Goal: Task Accomplishment & Management: Complete application form

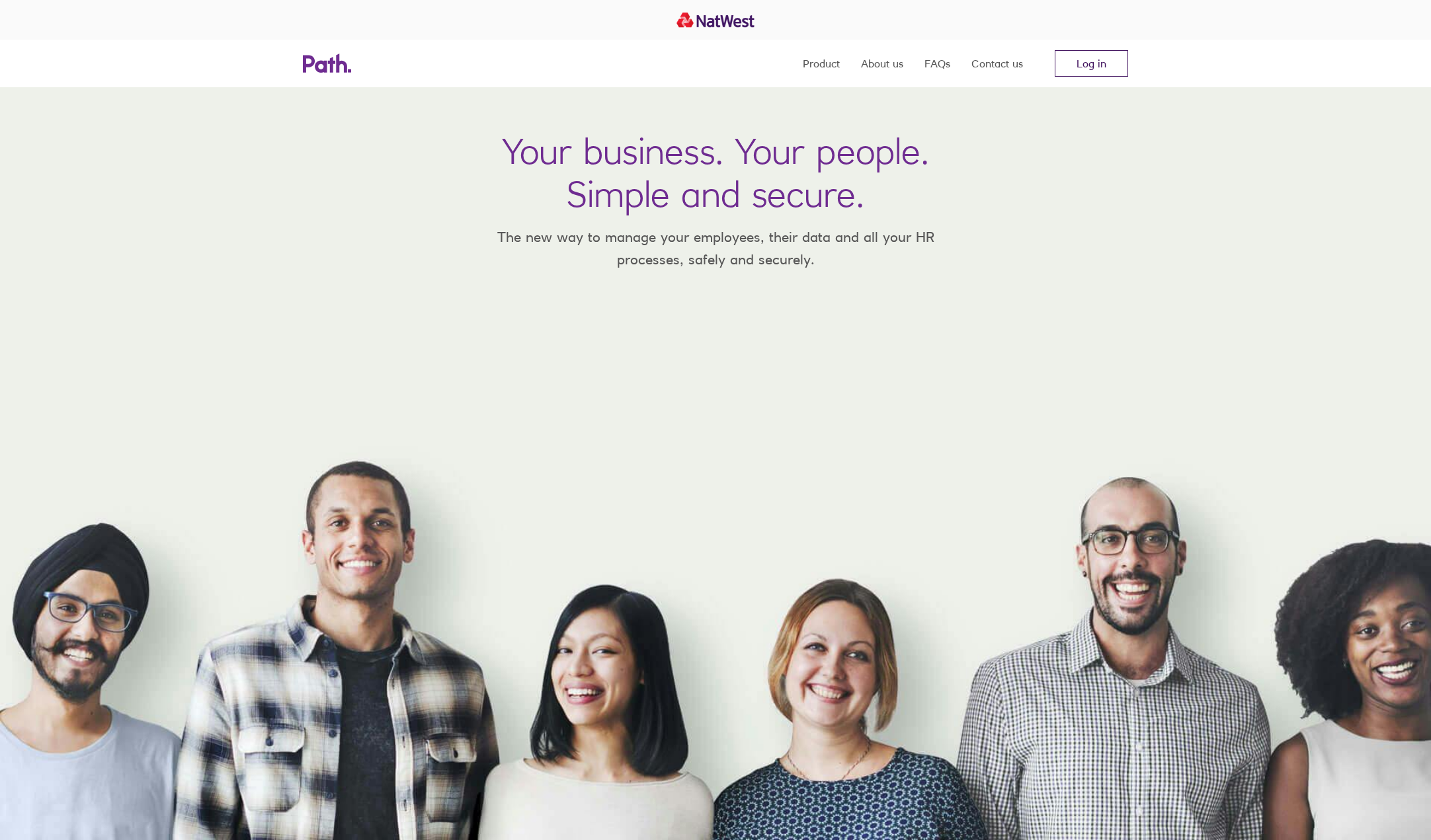
click at [1090, 61] on link "Log in" at bounding box center [1092, 63] width 74 height 27
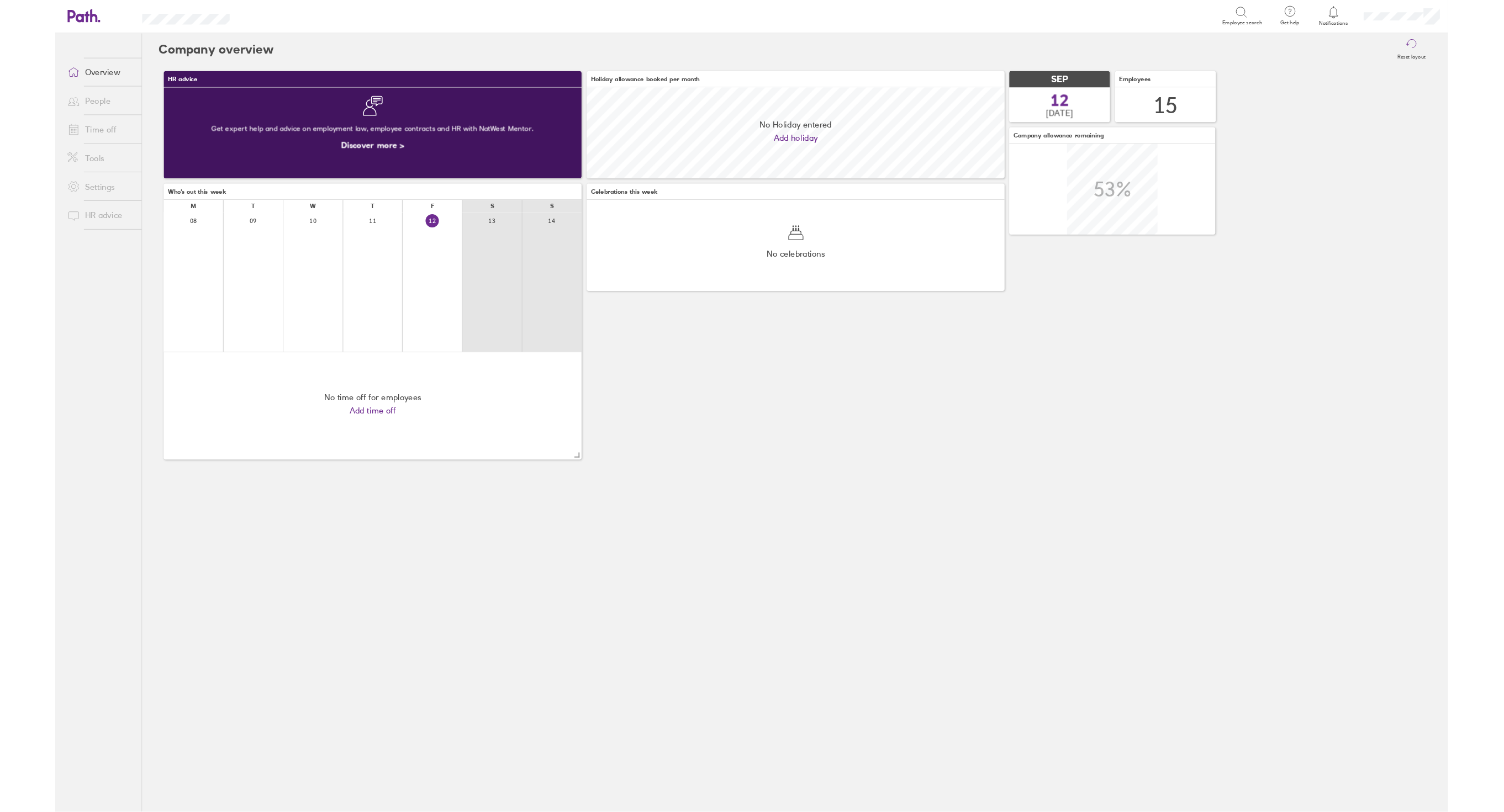
scroll to position [98, 451]
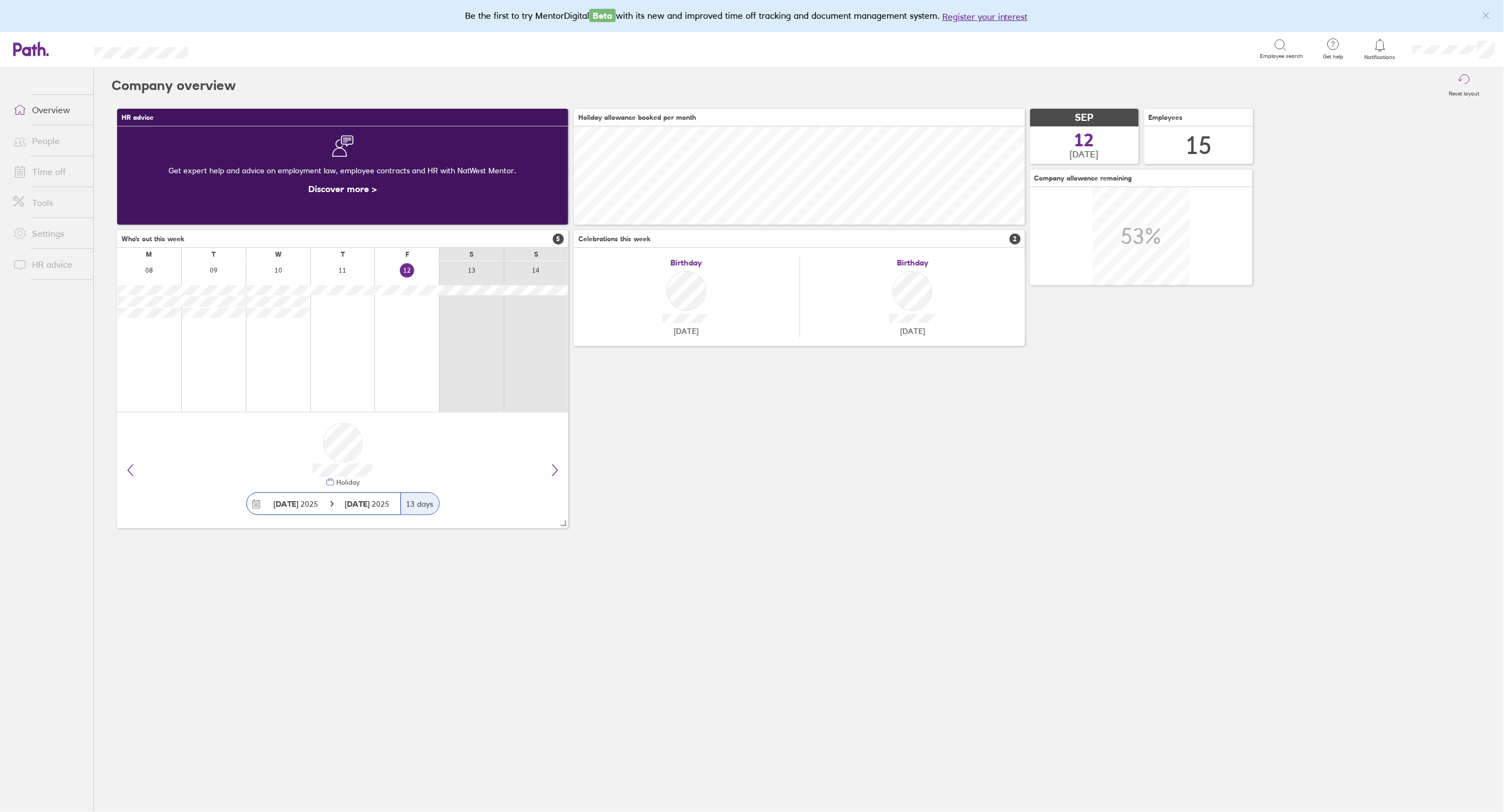
click at [46, 137] on link "People" at bounding box center [49, 141] width 89 height 22
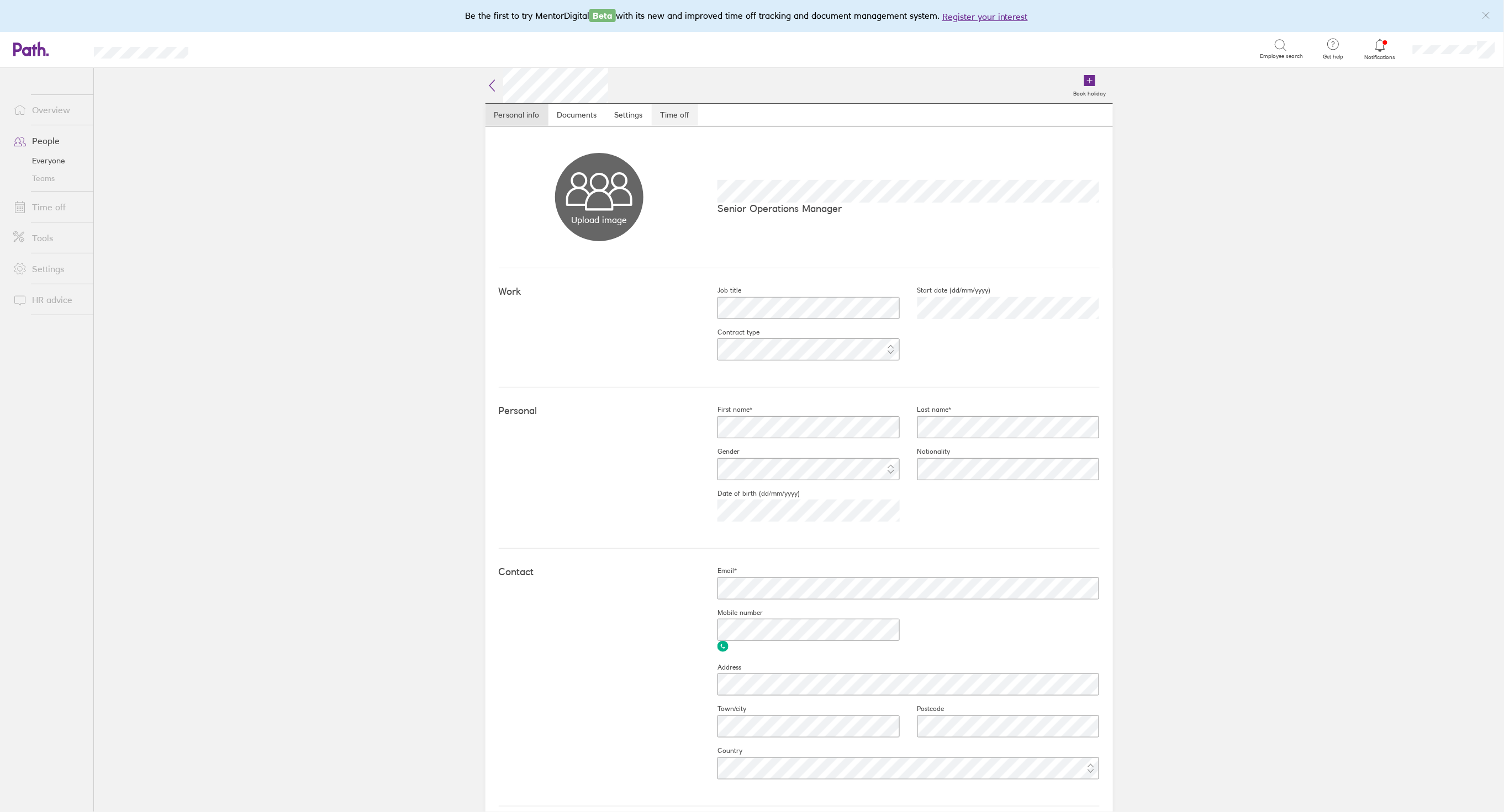
click at [680, 119] on link "Time off" at bounding box center [674, 115] width 46 height 22
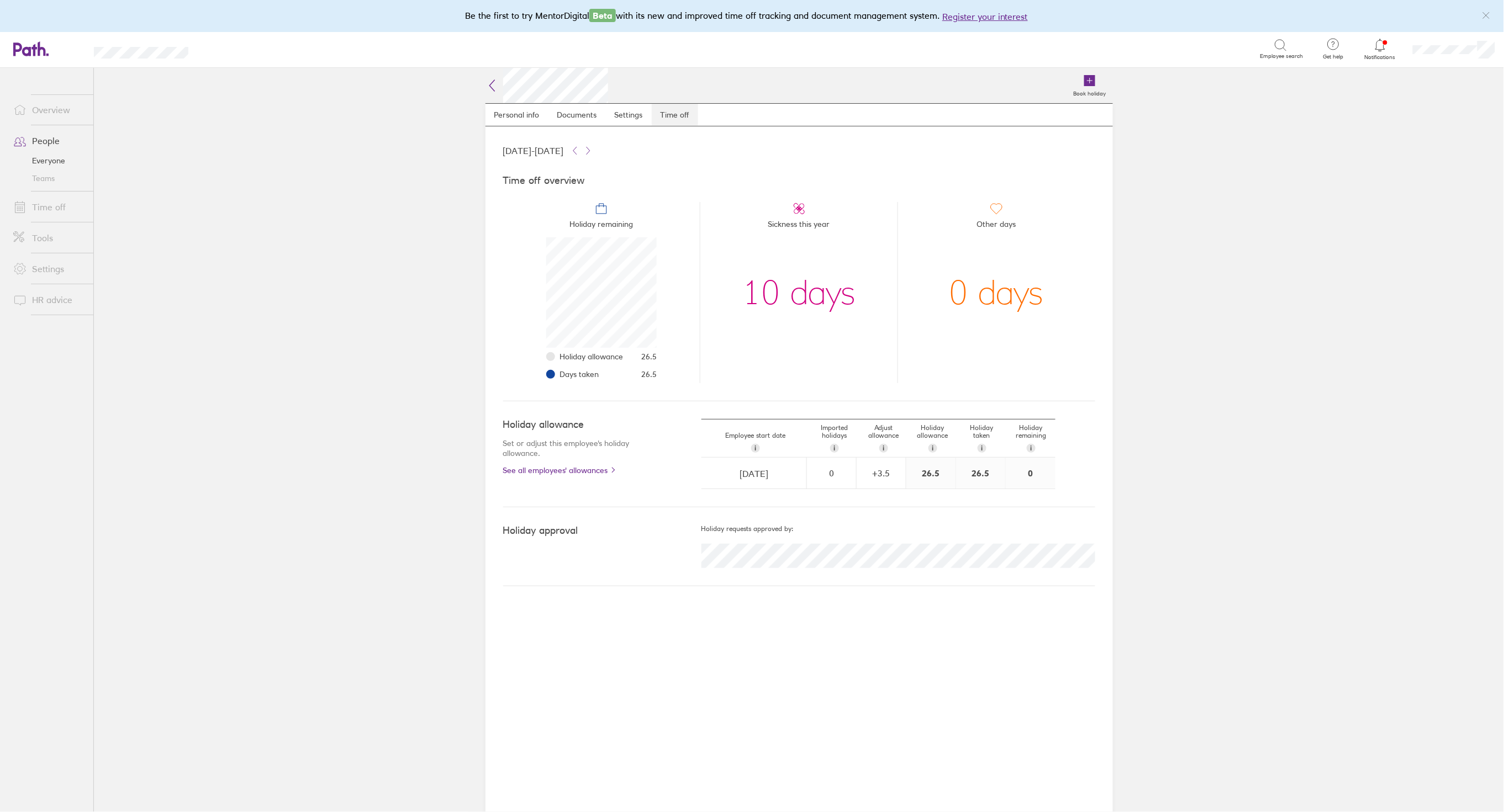
scroll to position [110, 110]
click at [55, 210] on link "Time off" at bounding box center [49, 207] width 89 height 22
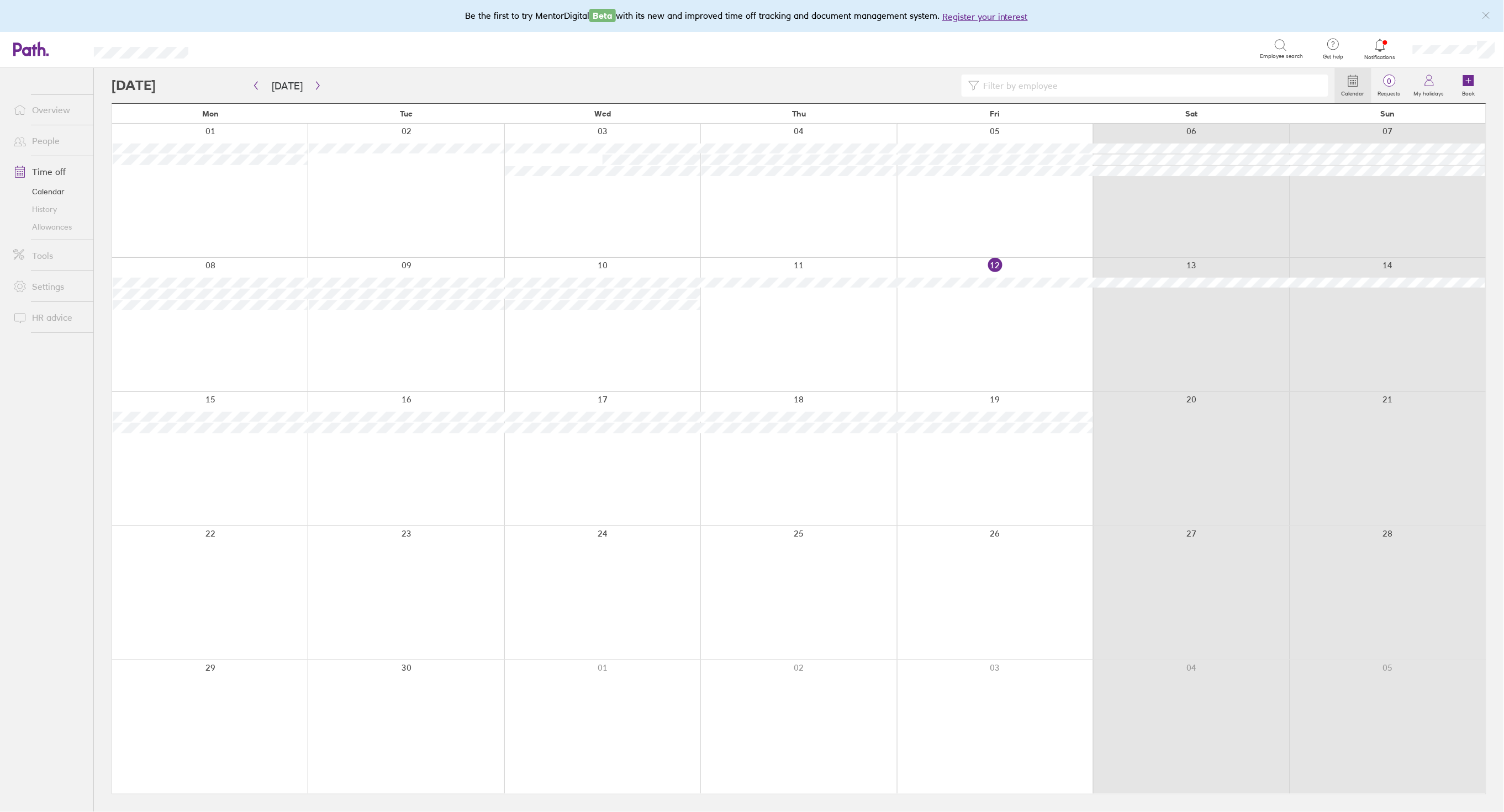
click at [813, 301] on div at bounding box center [798, 324] width 196 height 134
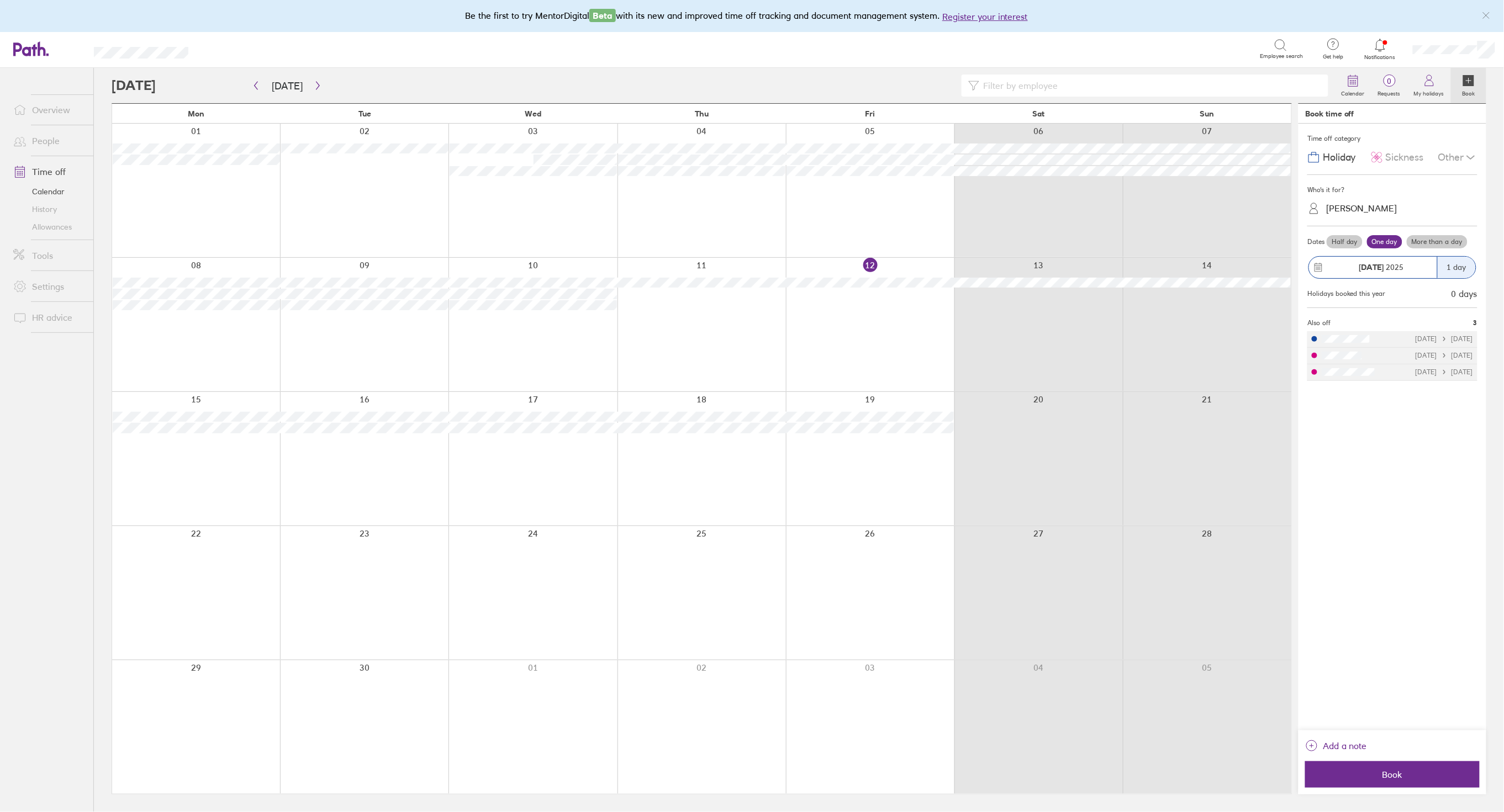
click at [1423, 244] on label "More than a day" at bounding box center [1437, 242] width 61 height 14
click at [0, 0] on input "More than a day" at bounding box center [0, 0] width 0 height 0
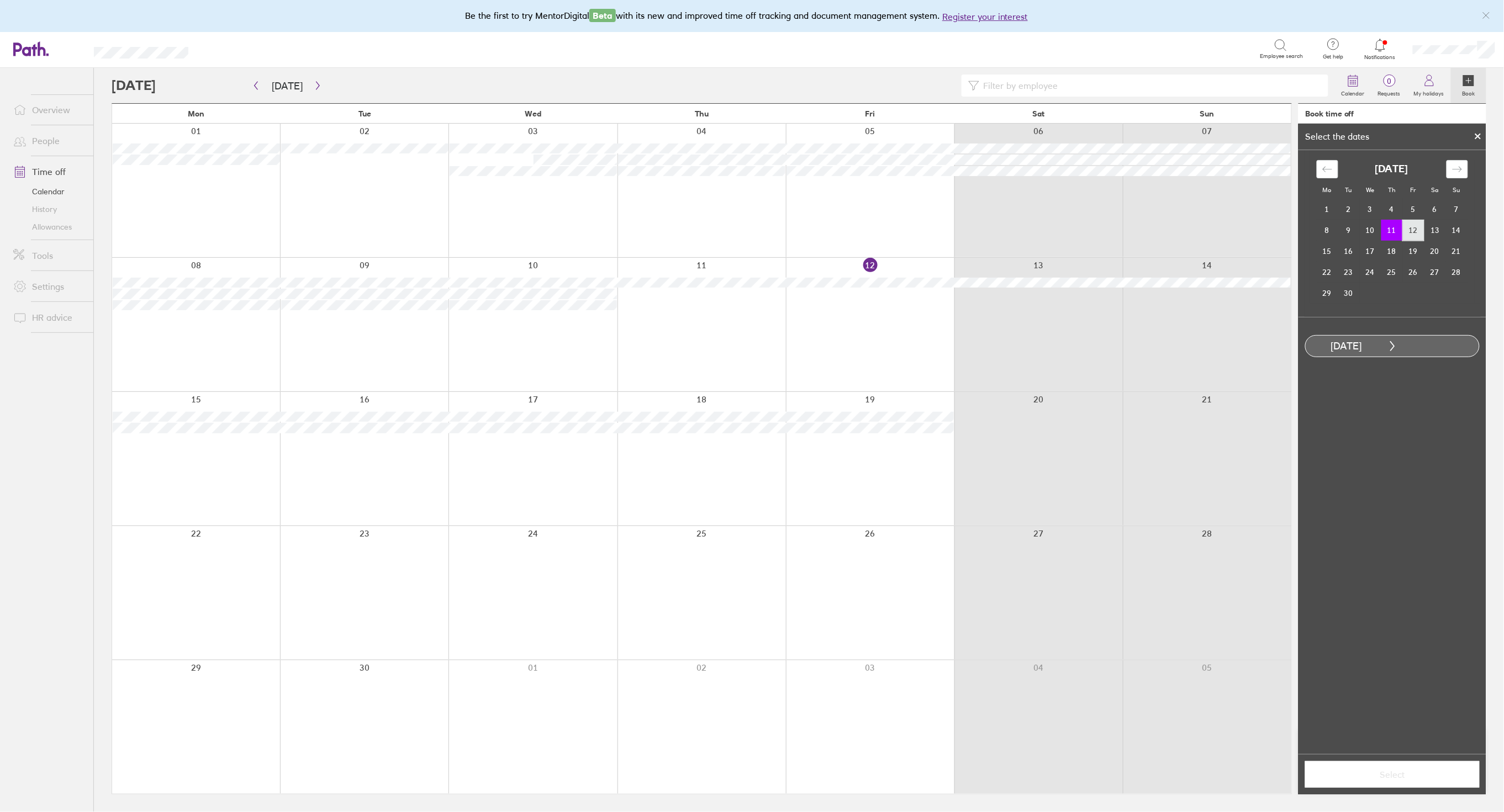
click at [1413, 230] on td "12" at bounding box center [1413, 230] width 22 height 21
drag, startPoint x: 1390, startPoint y: 774, endPoint x: 1381, endPoint y: 718, distance: 56.7
click at [1390, 774] on span "Select" at bounding box center [1393, 774] width 159 height 10
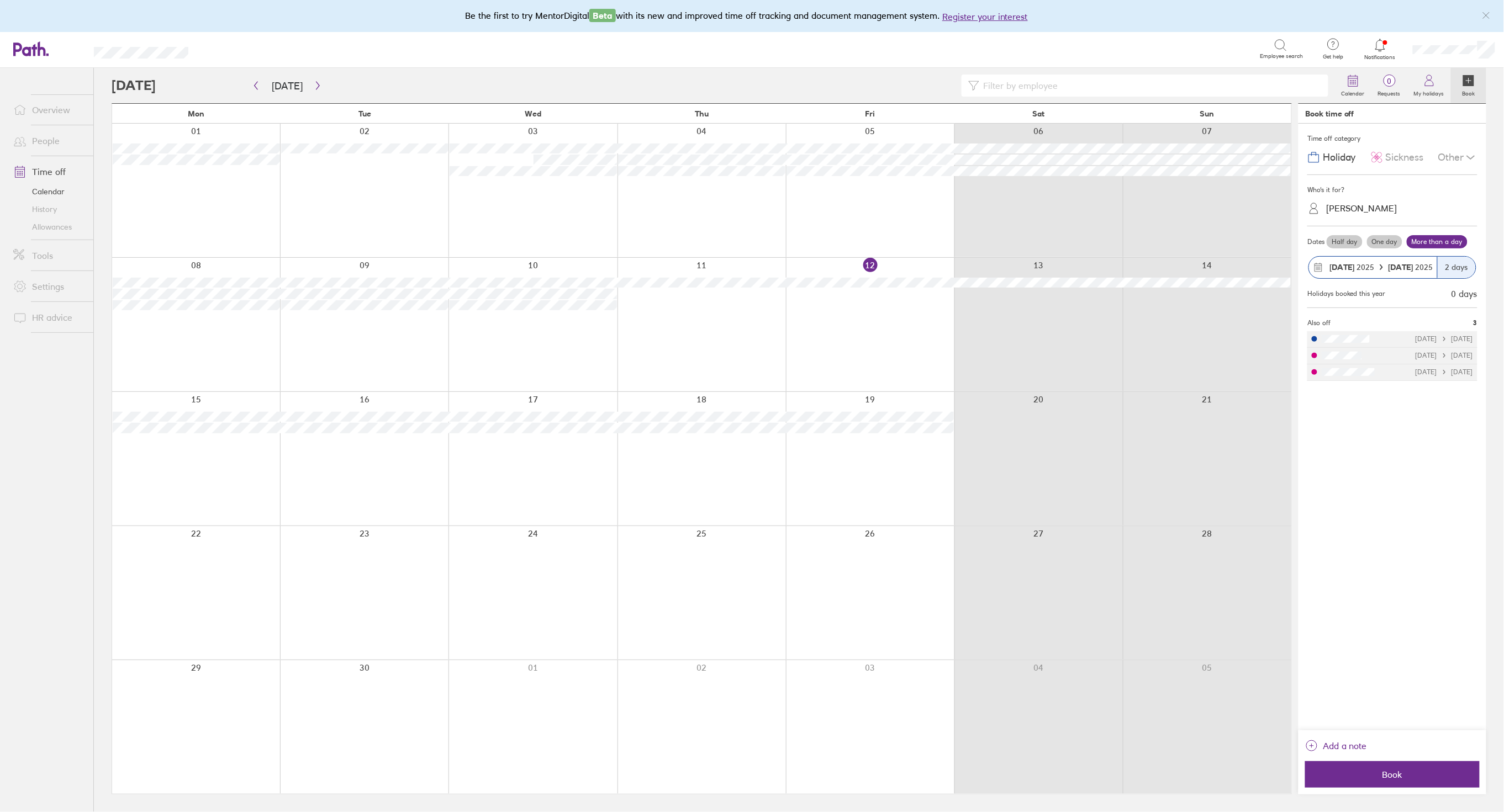
click at [1389, 155] on span "Sickness" at bounding box center [1405, 158] width 38 height 12
click at [1352, 205] on div "Daniel Stanton" at bounding box center [1362, 208] width 71 height 10
click at [1348, 291] on div "Elizabeth Nicholl" at bounding box center [1393, 293] width 170 height 19
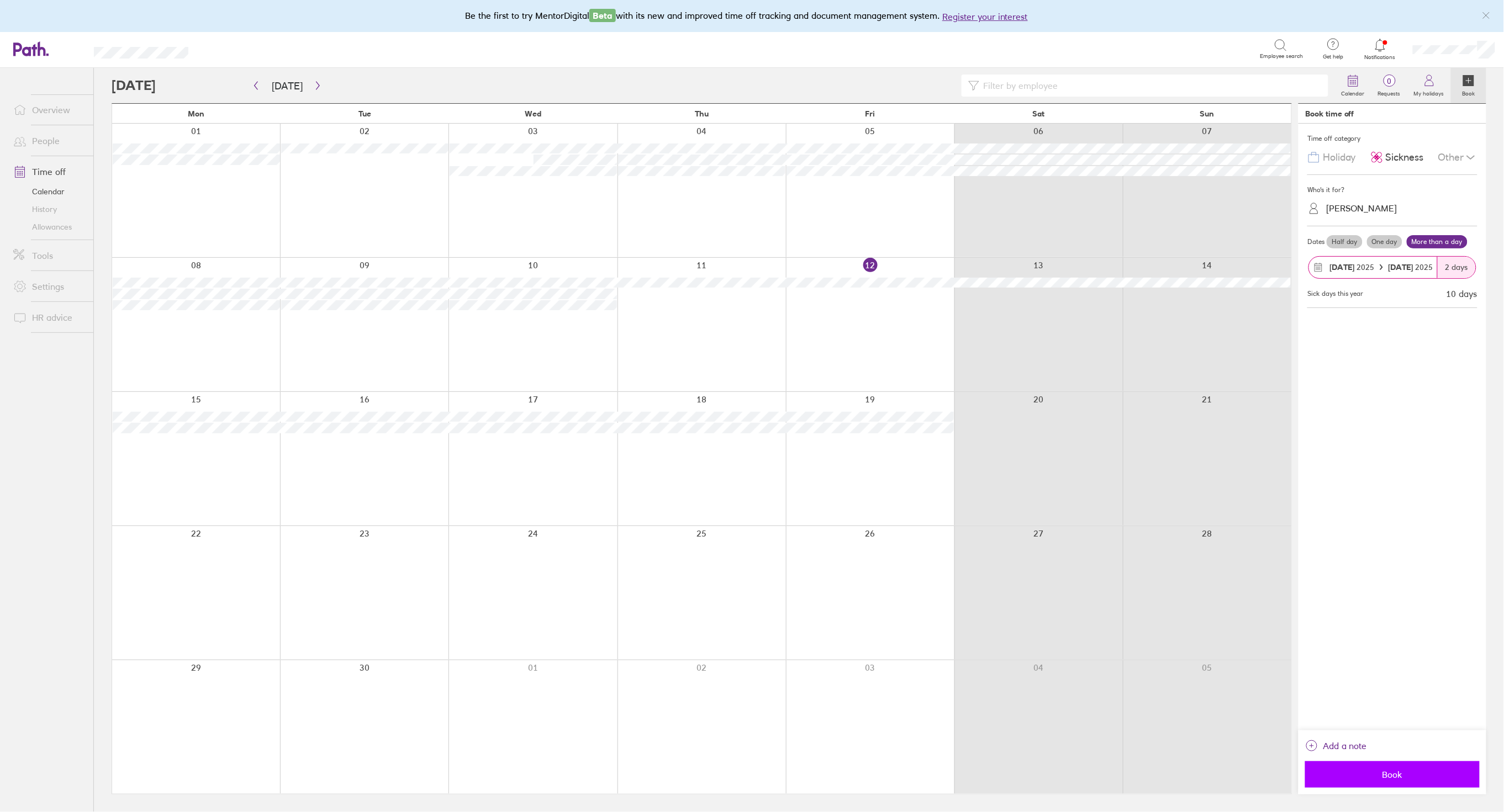
click at [1396, 770] on span "Book" at bounding box center [1393, 774] width 159 height 10
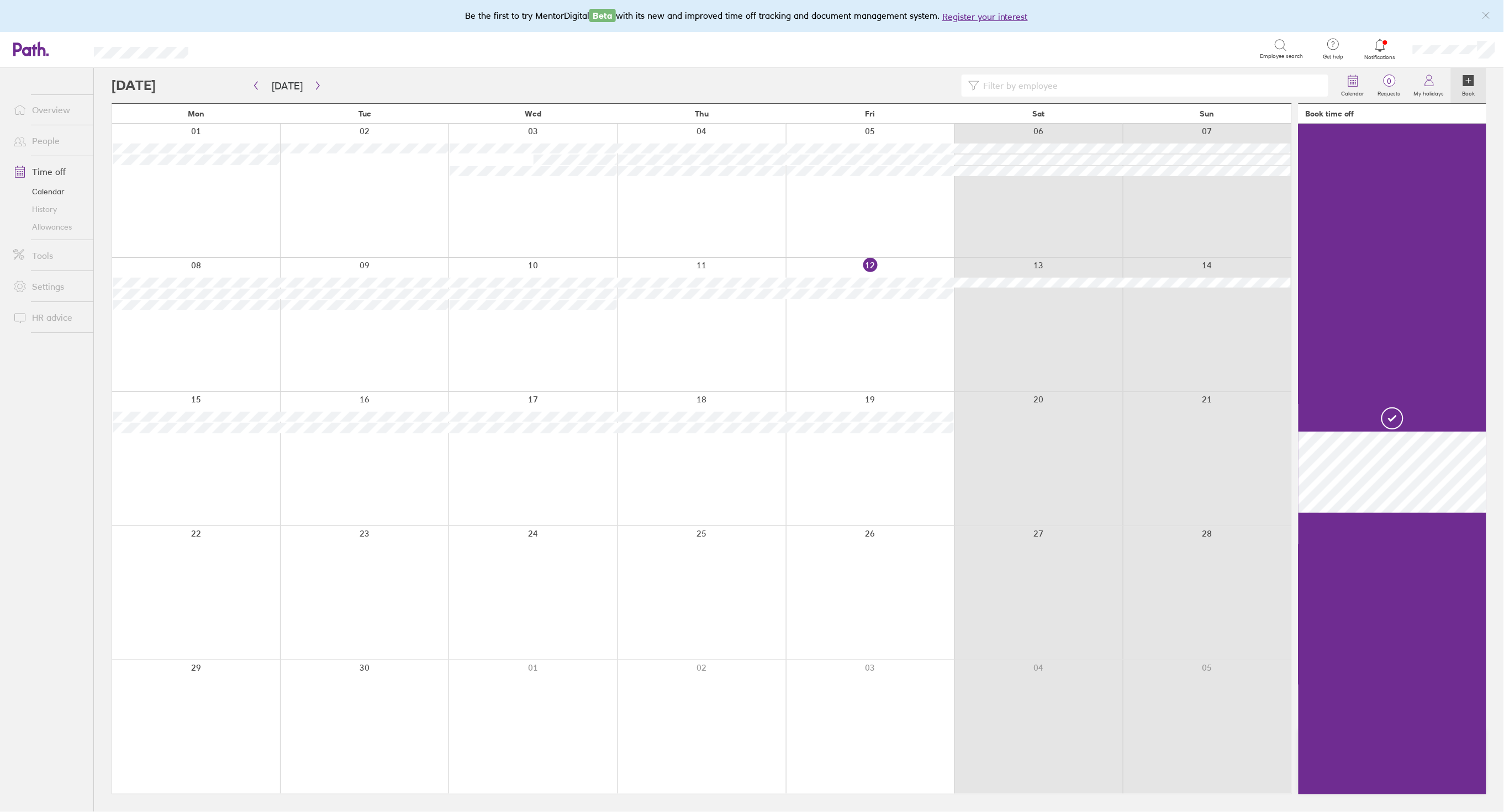
click at [1364, 344] on div at bounding box center [1393, 459] width 188 height 671
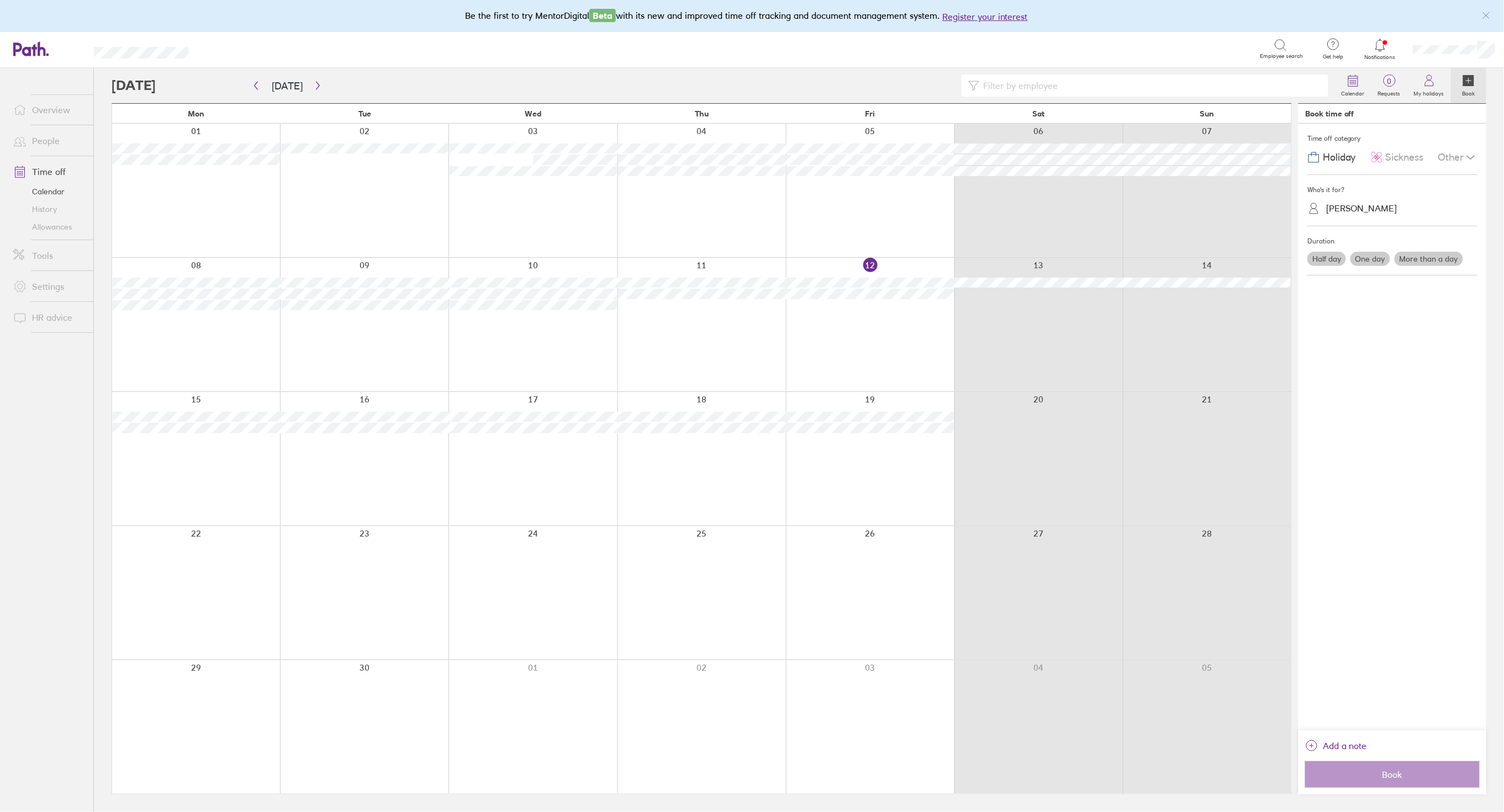
click at [1351, 206] on div "Elizabeth Nicholl" at bounding box center [1362, 208] width 71 height 10
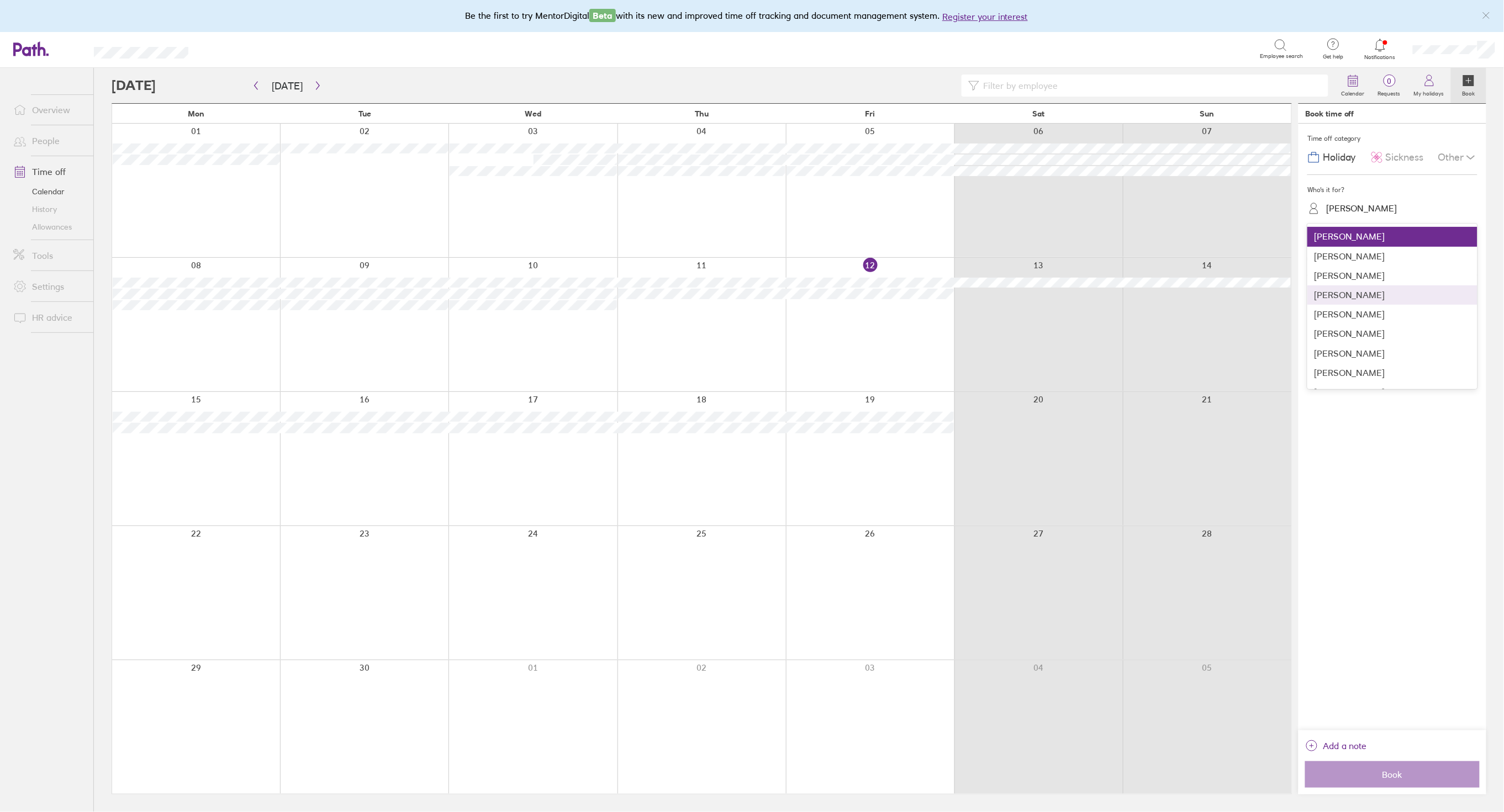
scroll to position [69, 0]
click at [1352, 338] on div "Mark Wright" at bounding box center [1393, 341] width 170 height 19
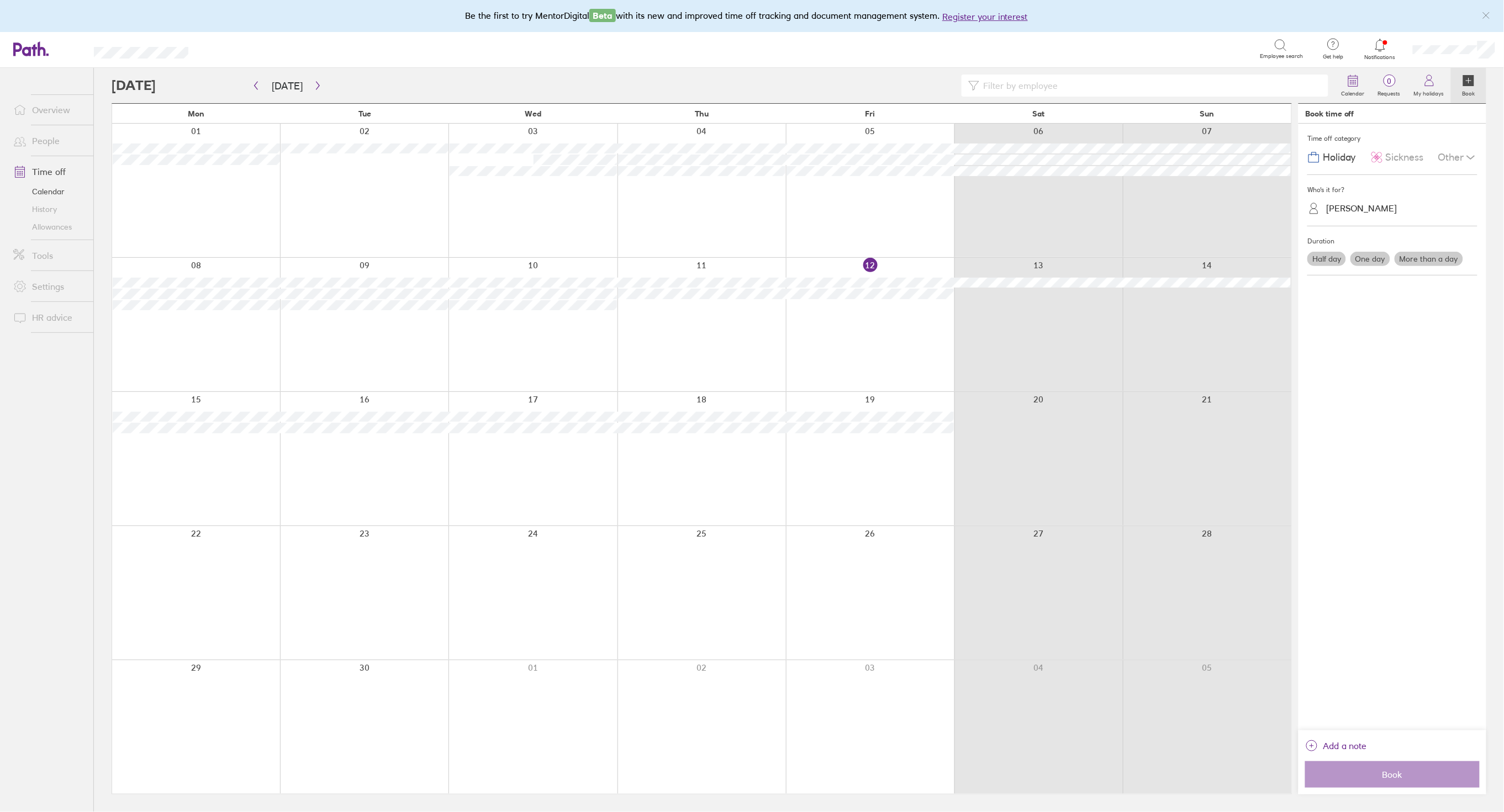
click at [1396, 153] on span "Sickness" at bounding box center [1405, 158] width 38 height 12
click at [1414, 257] on label "More than a day" at bounding box center [1429, 259] width 68 height 14
click at [0, 0] on input "More than a day" at bounding box center [0, 0] width 0 height 0
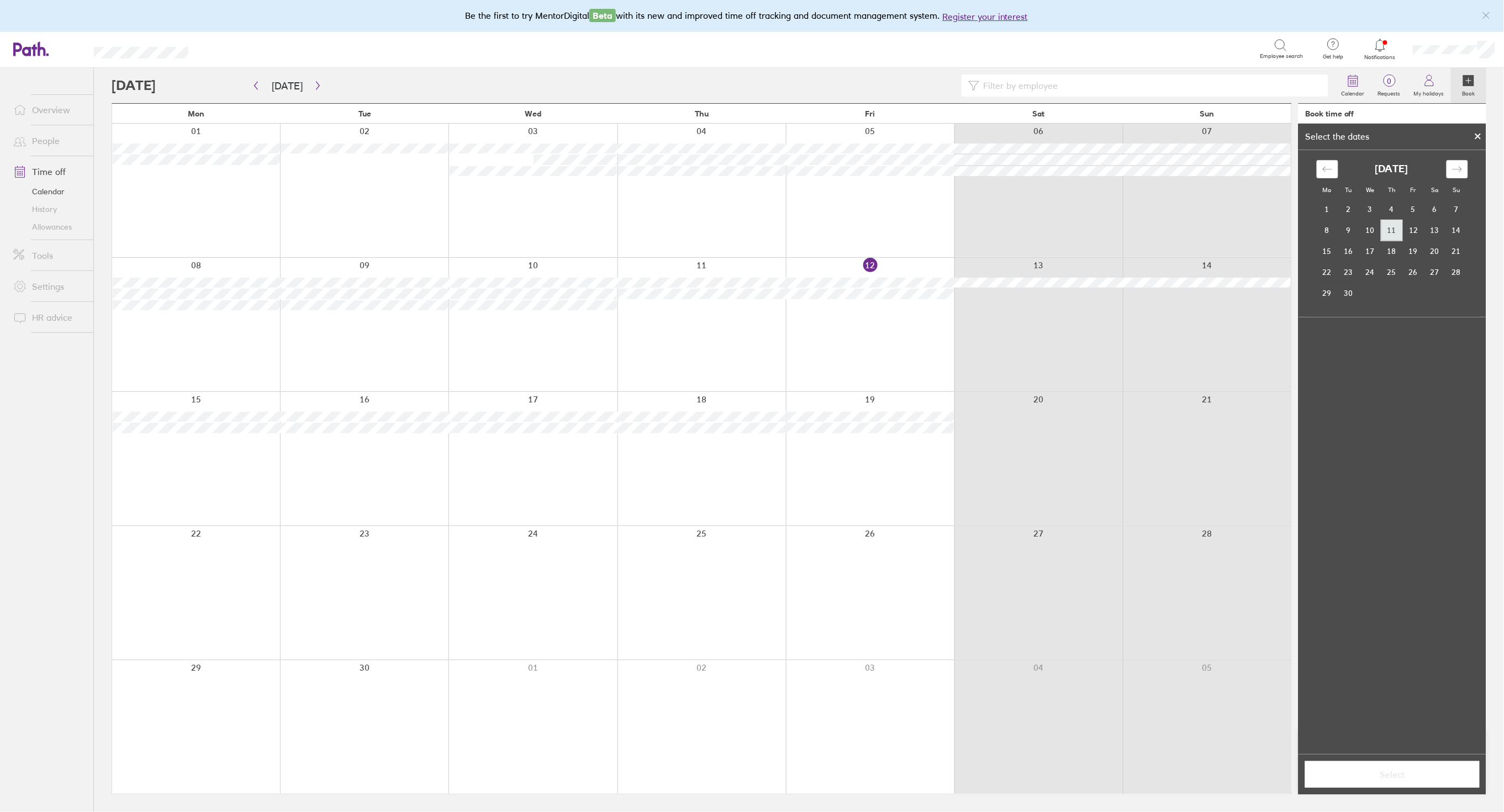
click at [1391, 228] on td "11" at bounding box center [1392, 230] width 22 height 21
click at [1414, 228] on td "12" at bounding box center [1413, 230] width 22 height 21
click at [1388, 770] on span "Select" at bounding box center [1393, 774] width 159 height 10
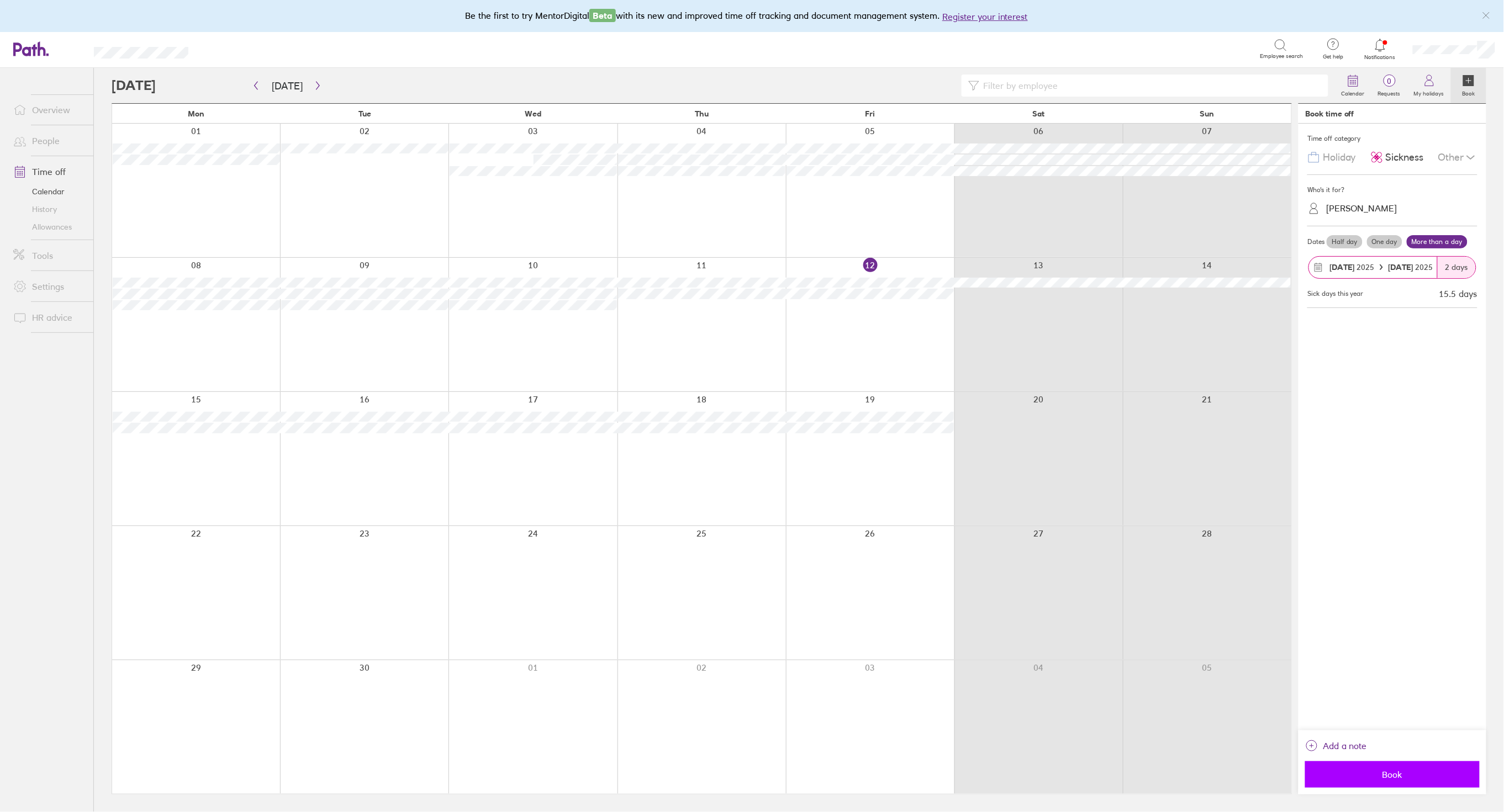
click at [1402, 779] on span "Book" at bounding box center [1393, 774] width 159 height 10
